Goal: Task Accomplishment & Management: Manage account settings

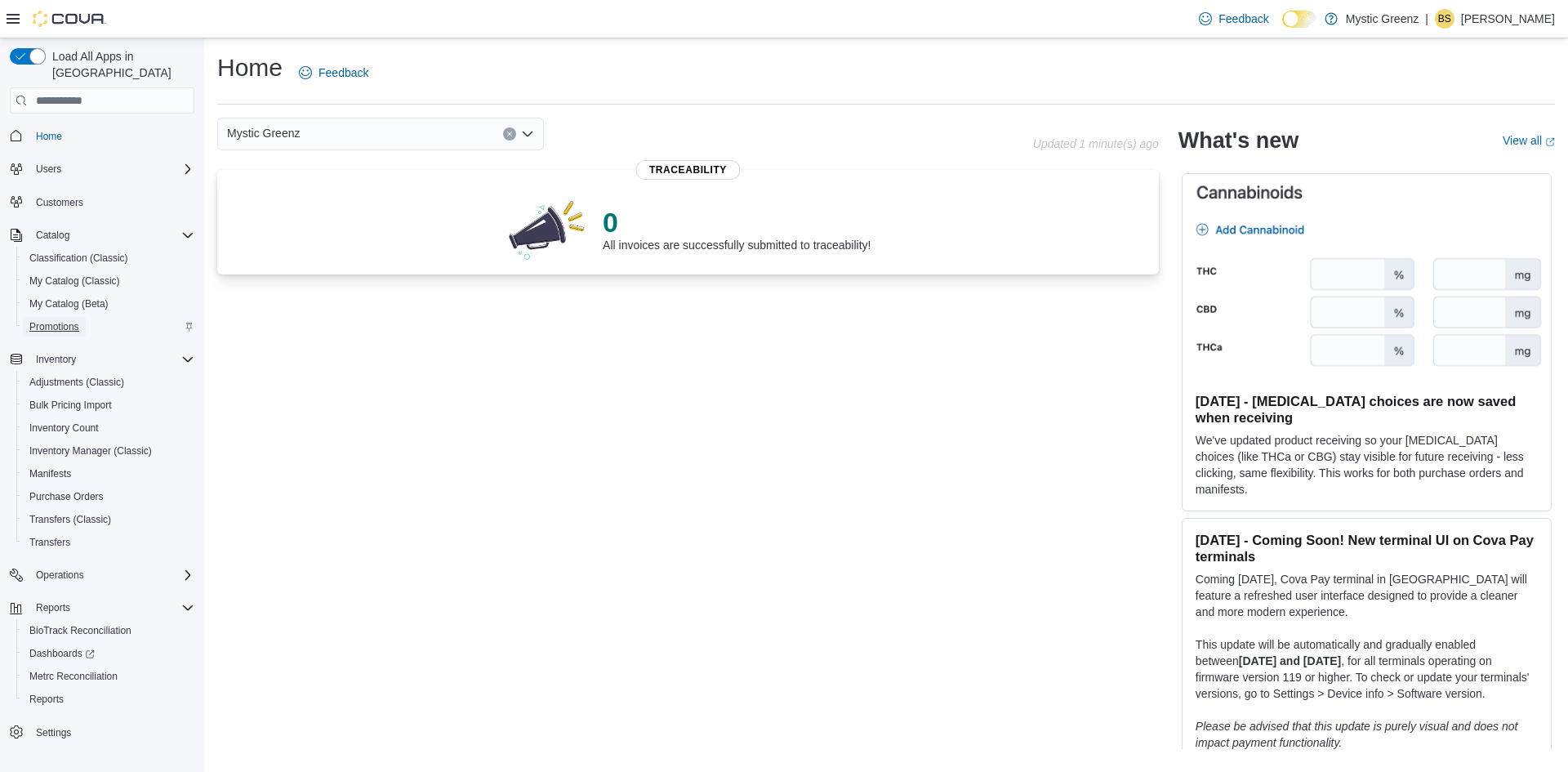
click at [39, 317] on span "Promotions" at bounding box center [53, 327] width 49 height 19
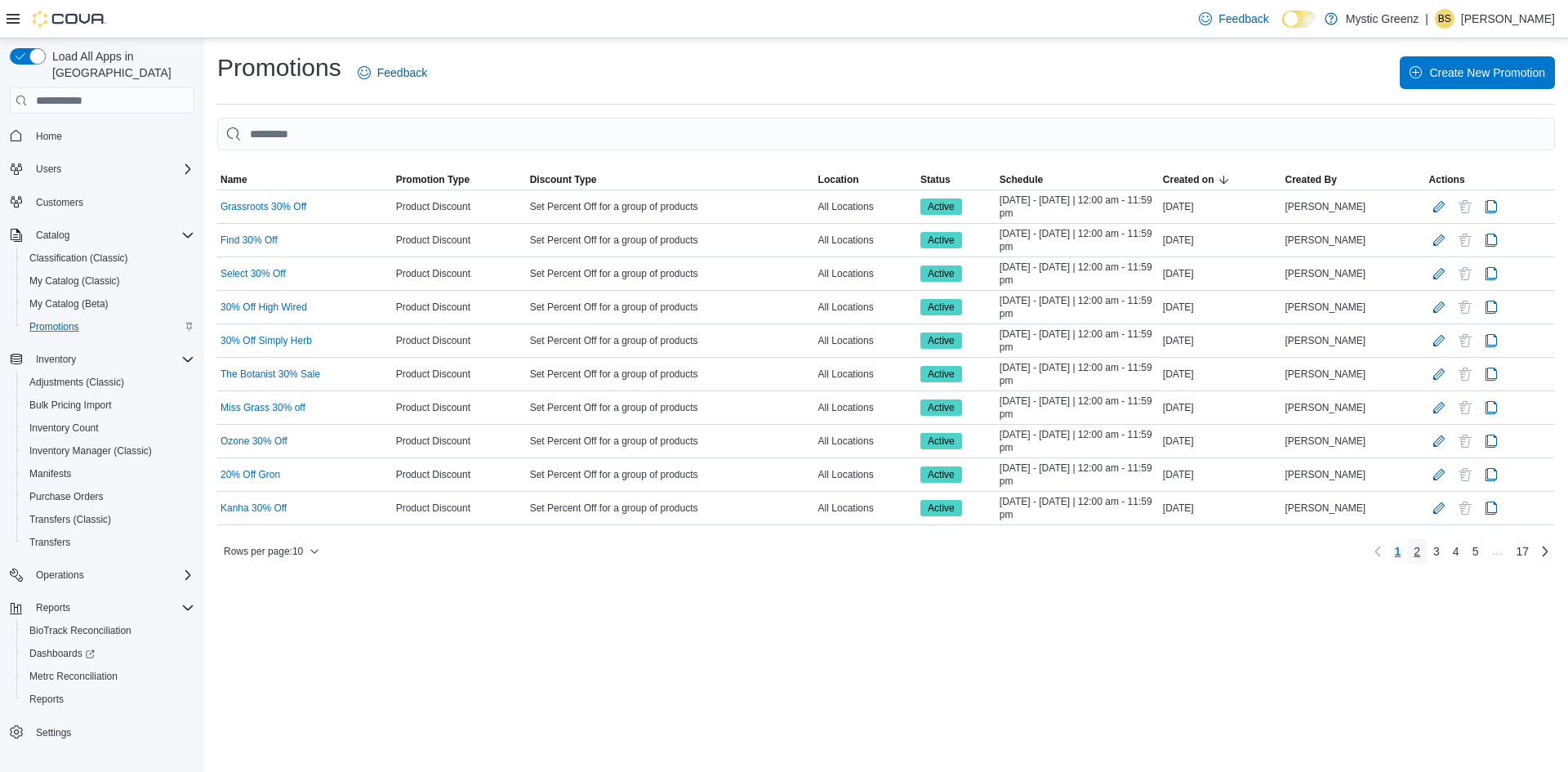
click at [1416, 556] on span "2" at bounding box center [1417, 551] width 7 height 16
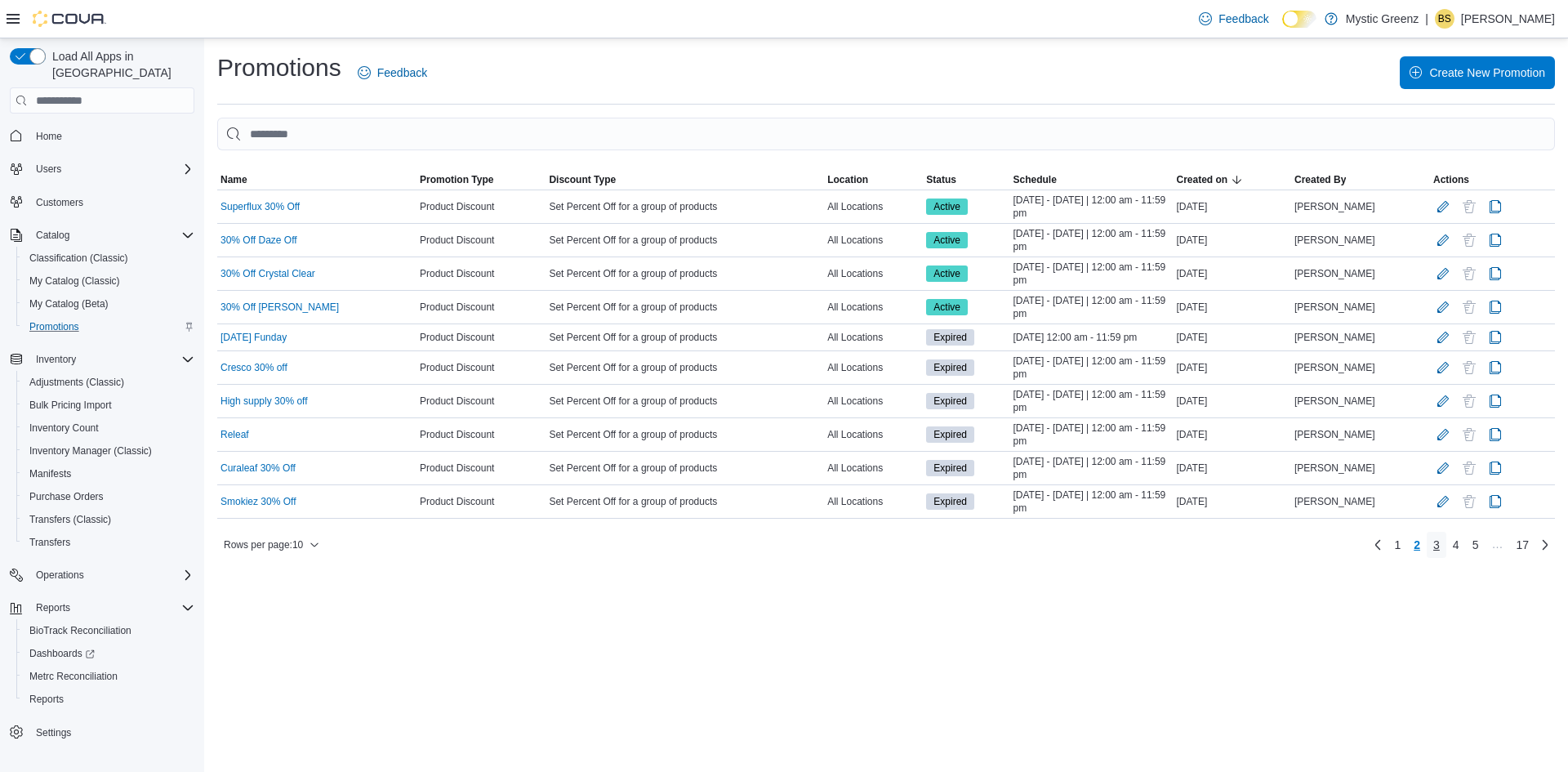
click at [1437, 546] on span "3" at bounding box center [1437, 544] width 7 height 16
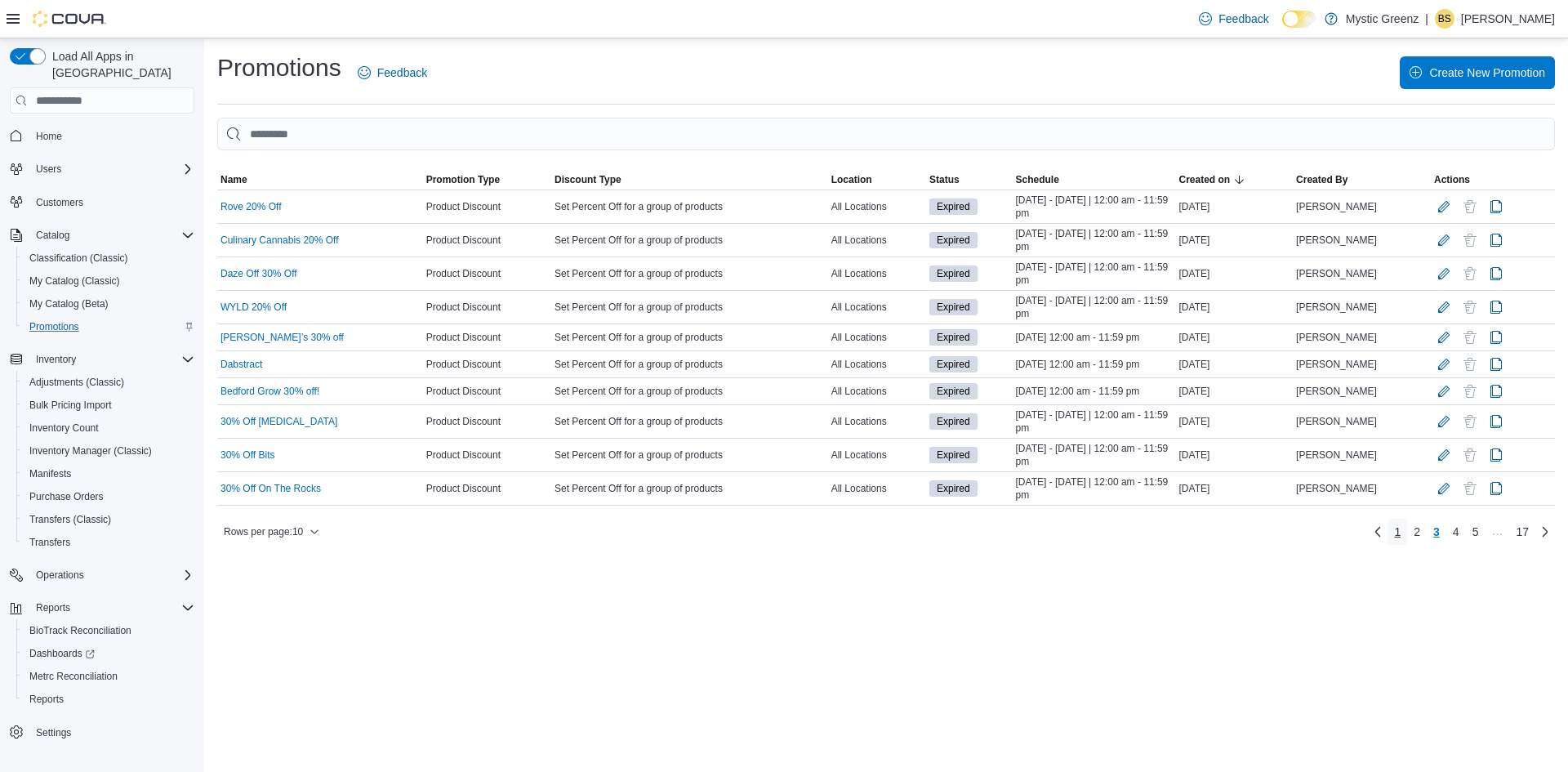
click at [1403, 531] on link "1" at bounding box center [1397, 531] width 19 height 26
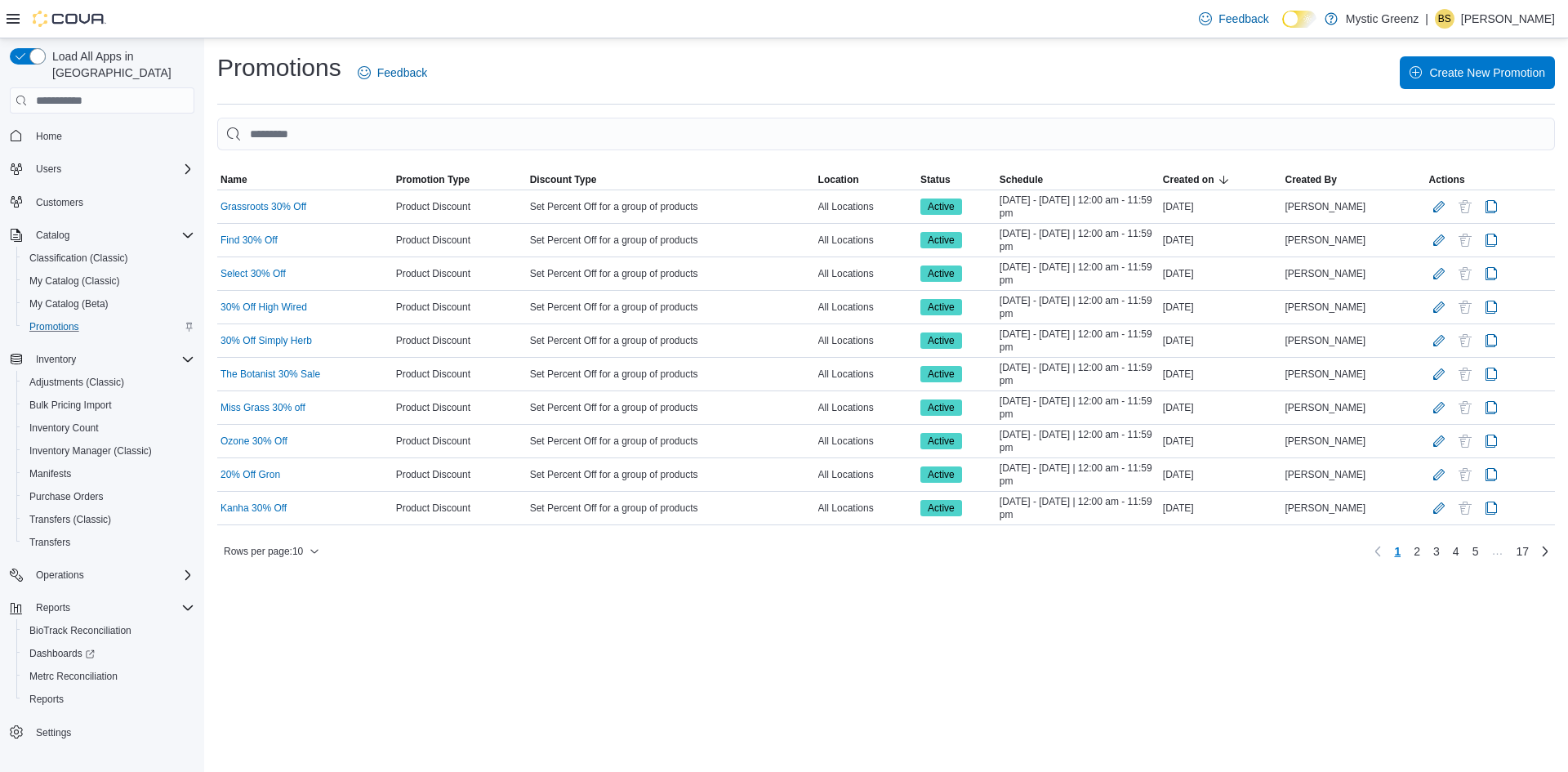
click at [766, 77] on div "Create New Promotion" at bounding box center [1001, 73] width 1108 height 33
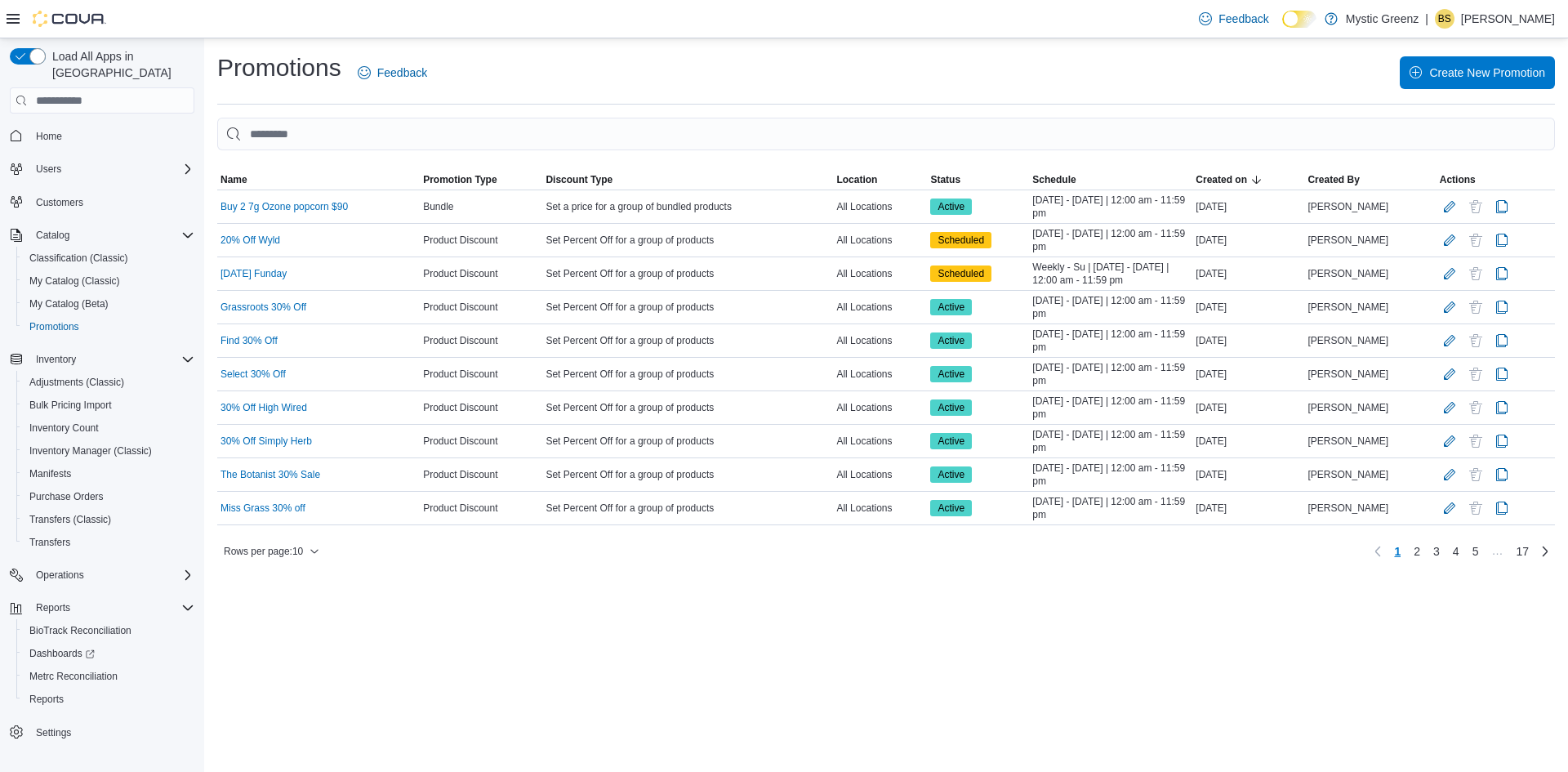
click at [729, 163] on div at bounding box center [886, 160] width 1338 height 19
click at [337, 210] on link "Buy 2 7g Ozone popcorn $90" at bounding box center [283, 206] width 127 height 13
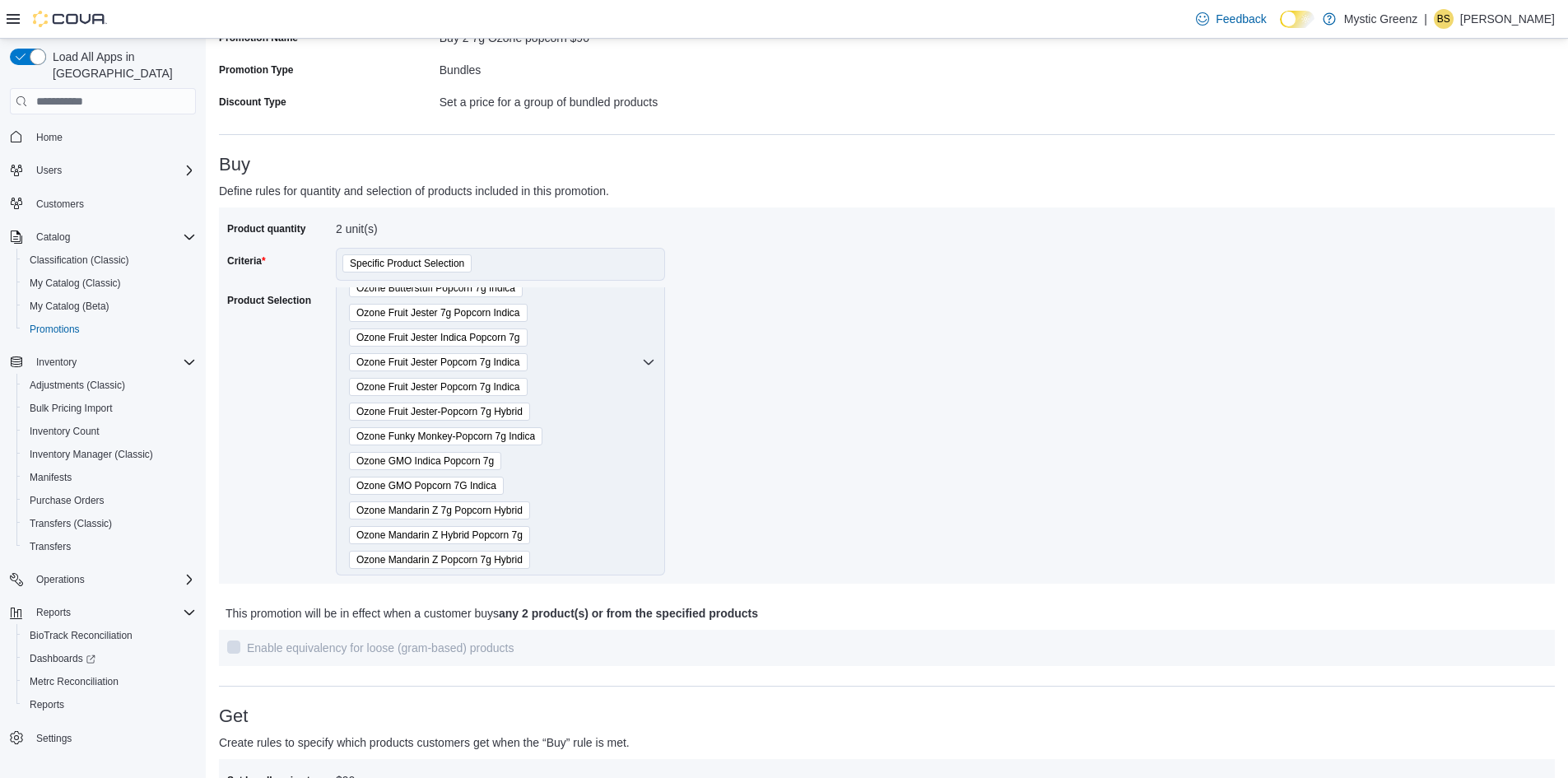
scroll to position [97, 0]
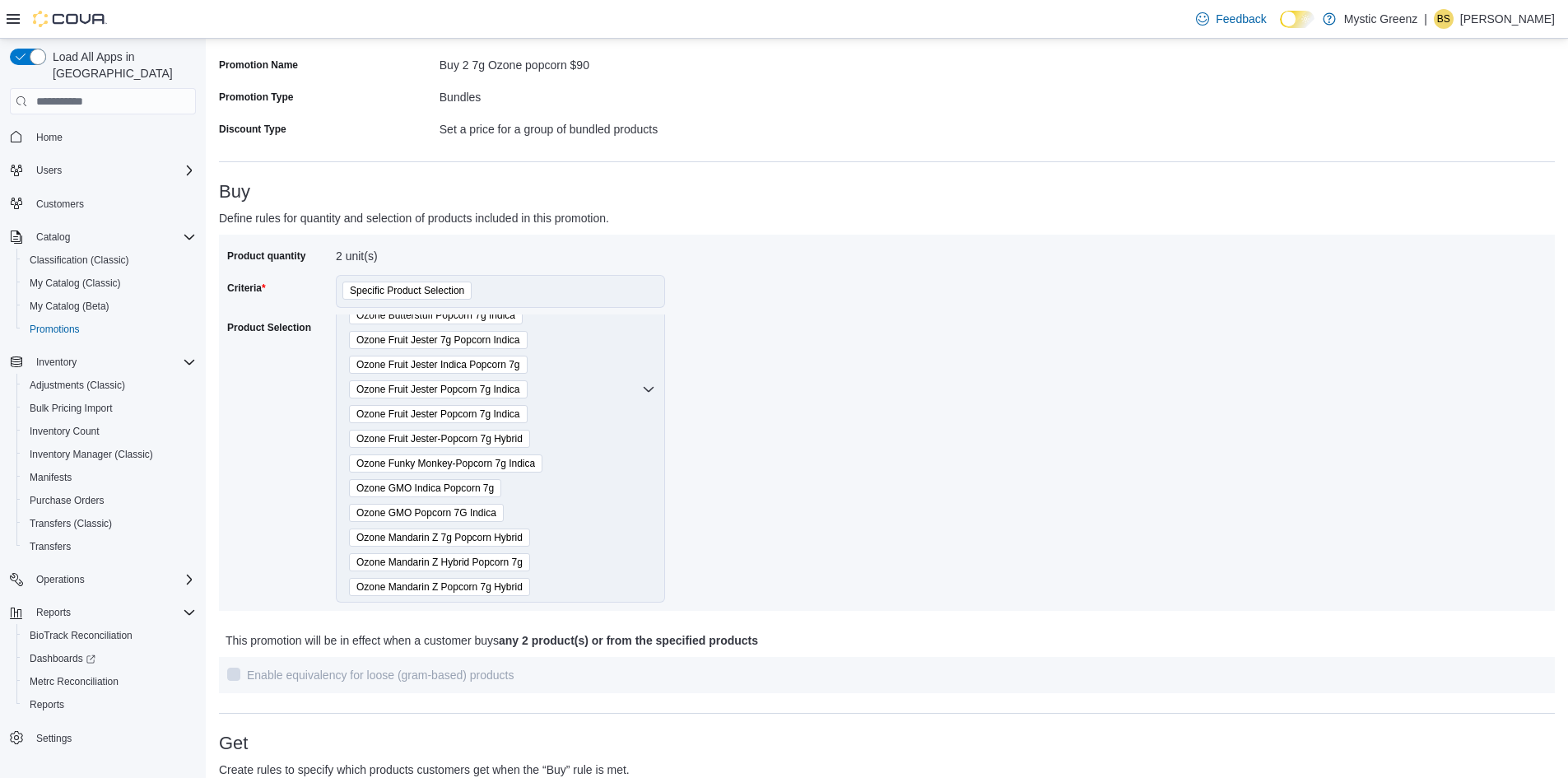
drag, startPoint x: 1206, startPoint y: 462, endPoint x: 1190, endPoint y: 445, distance: 23.3
click at [1198, 455] on div "Product quantity 2 unit(s) Criteria Specific Product Selection Product Selectio…" at bounding box center [887, 422] width 1320 height 360
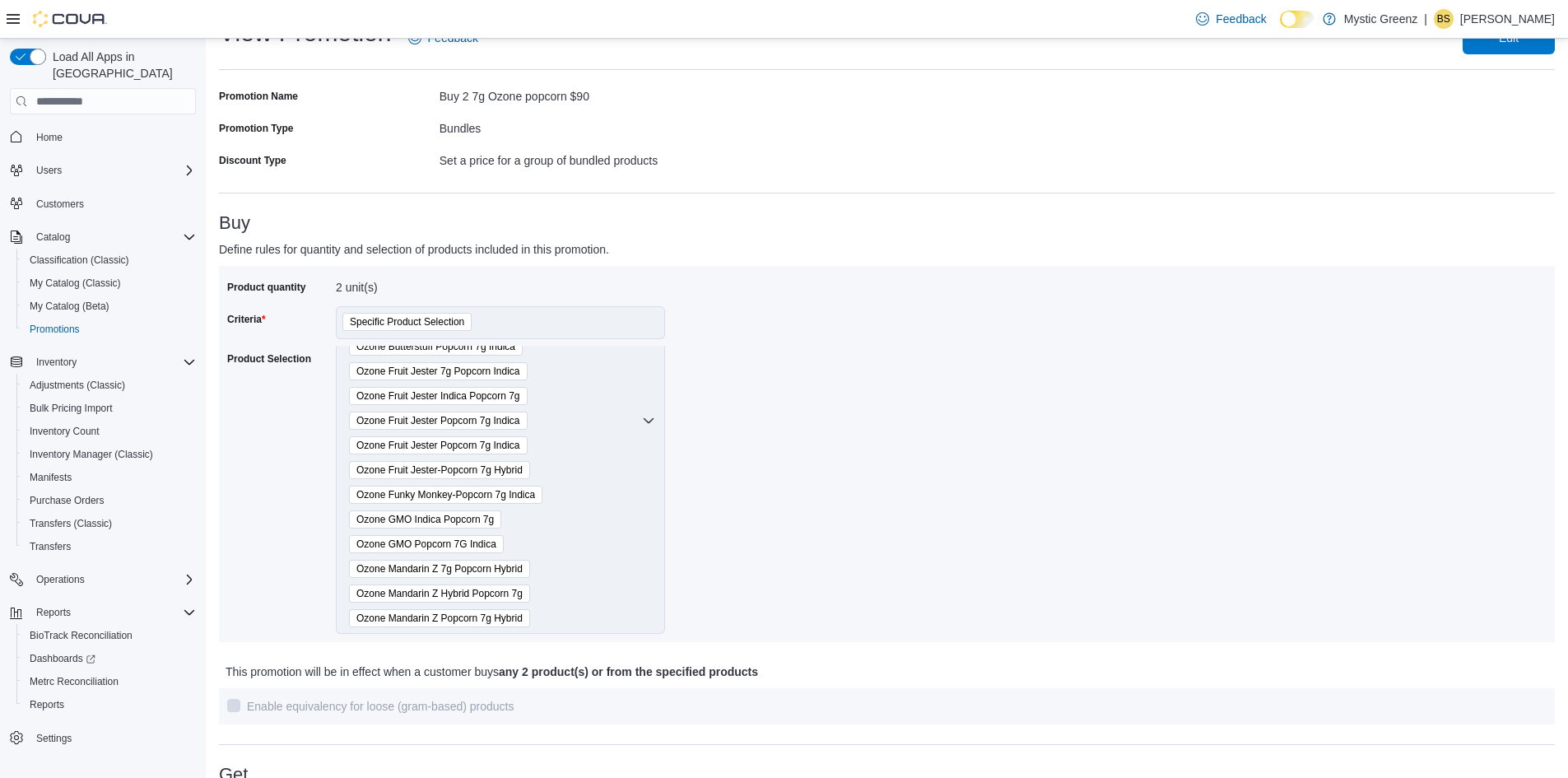
scroll to position [0, 0]
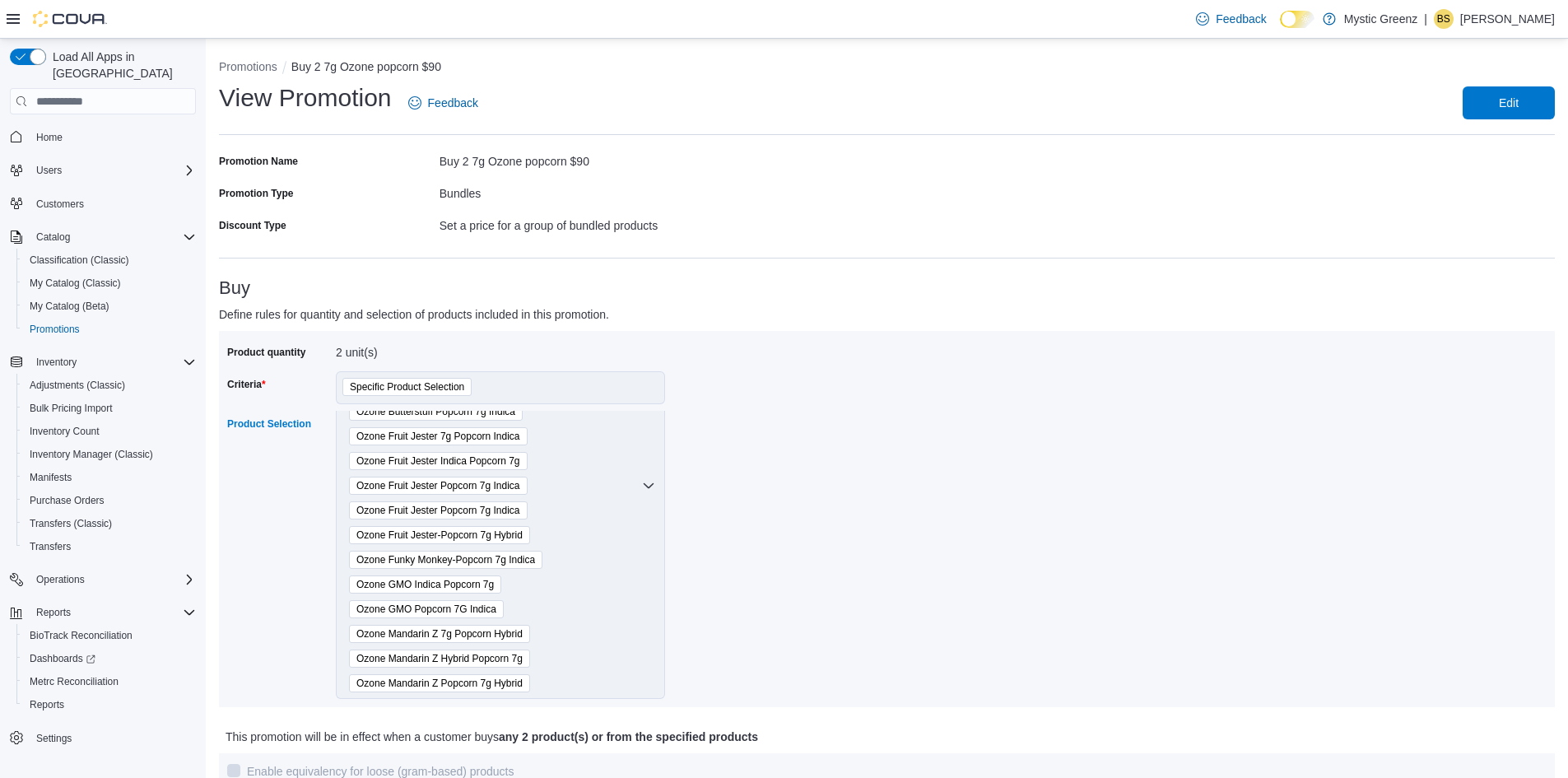
click at [652, 546] on div "Ozone Animal Cake Popcorn 7g Ozone Animal Cake Popcorn 7g Sativa Ozone Animal C…" at bounding box center [500, 486] width 329 height 426
drag, startPoint x: 896, startPoint y: 29, endPoint x: 893, endPoint y: 105, distance: 76.1
click at [896, 34] on div "Feedback Dark Mode Mystic Greenz | BS Braden Stukins" at bounding box center [784, 20] width 1568 height 39
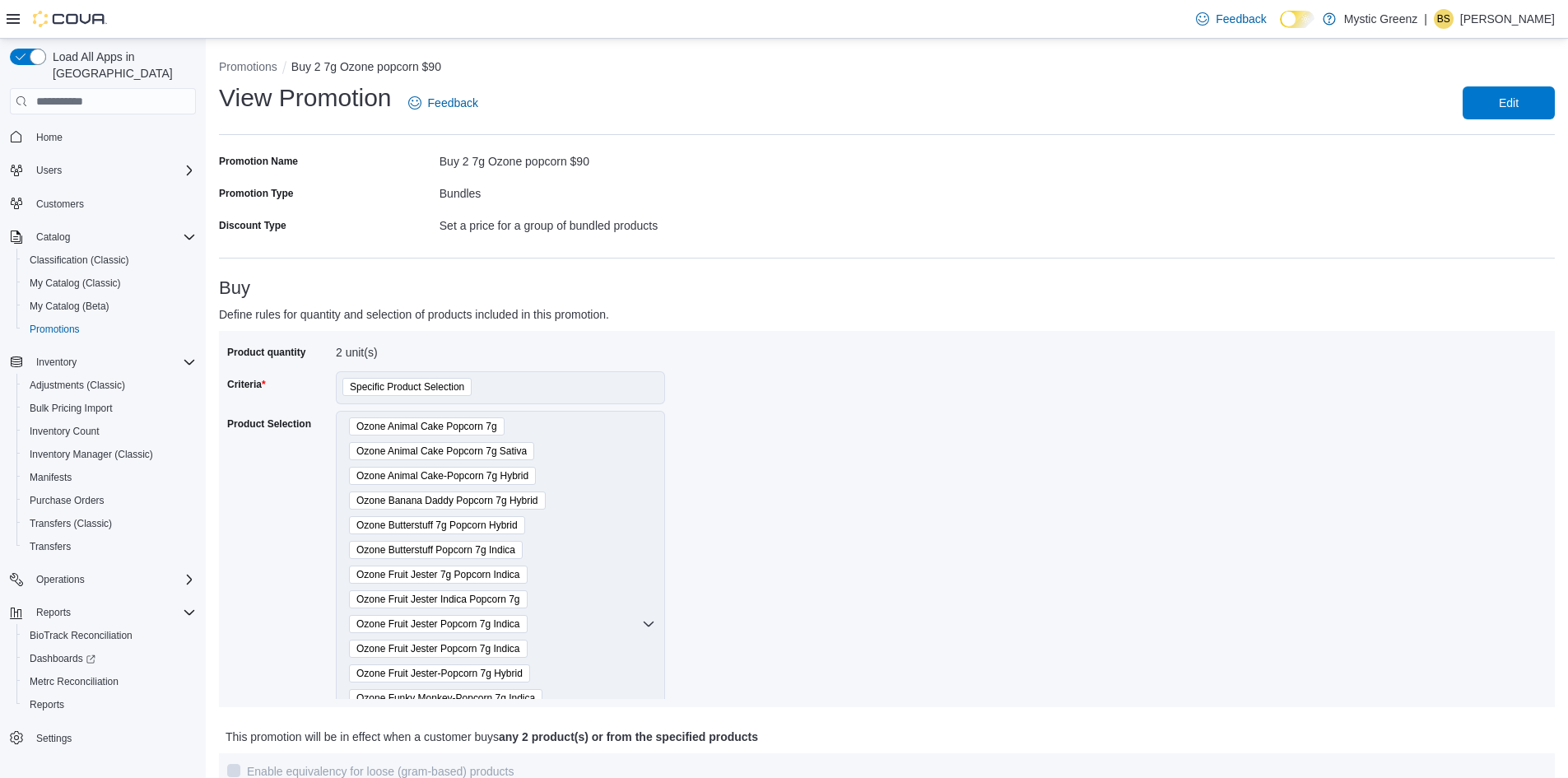
click at [884, 176] on div "Promotion Name Buy 2 7g Ozone popcorn $90 Promotion Type Bundles Discount Type …" at bounding box center [553, 194] width 669 height 90
